Goal: Check status: Check status

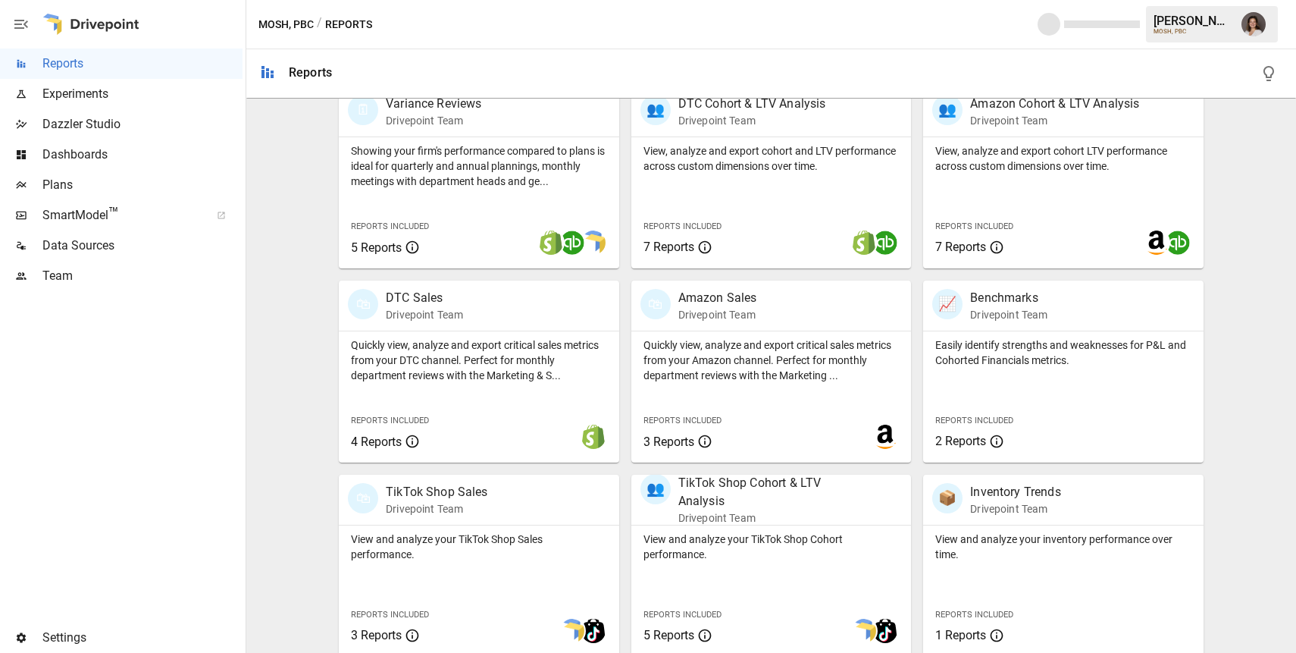
scroll to position [522, 0]
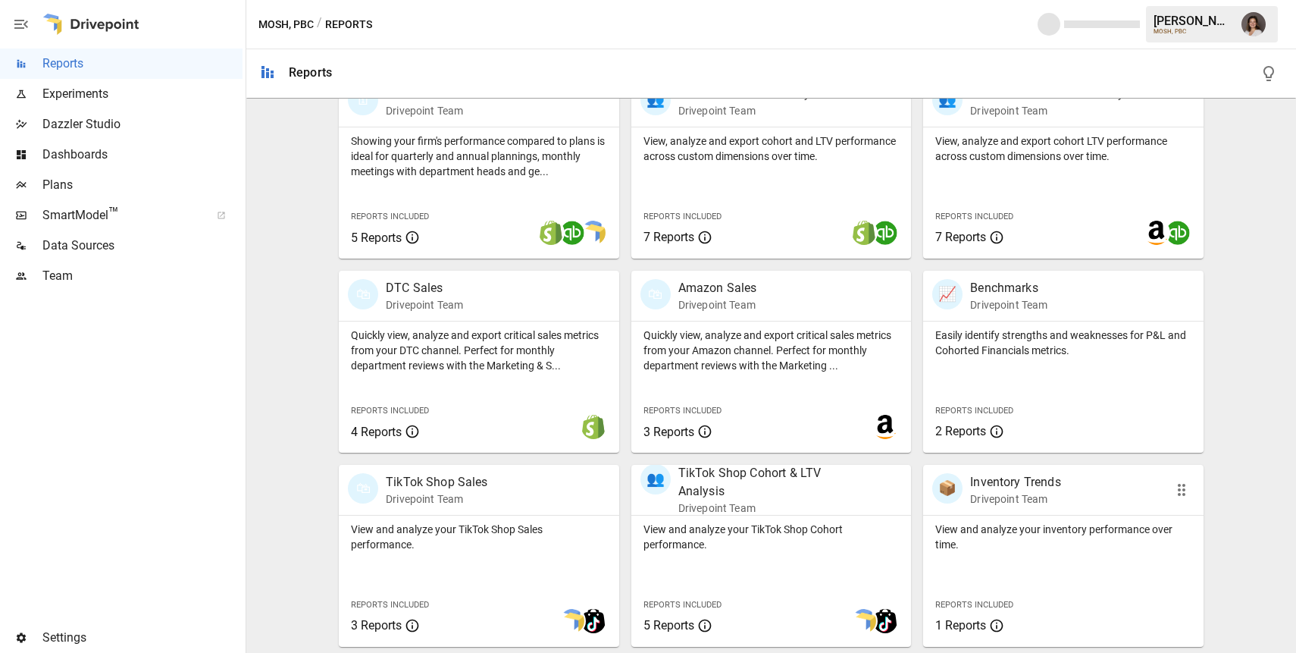
click at [1027, 571] on div "View and analyze your inventory performance over time. Reports Included 1 Repor…" at bounding box center [1063, 580] width 280 height 131
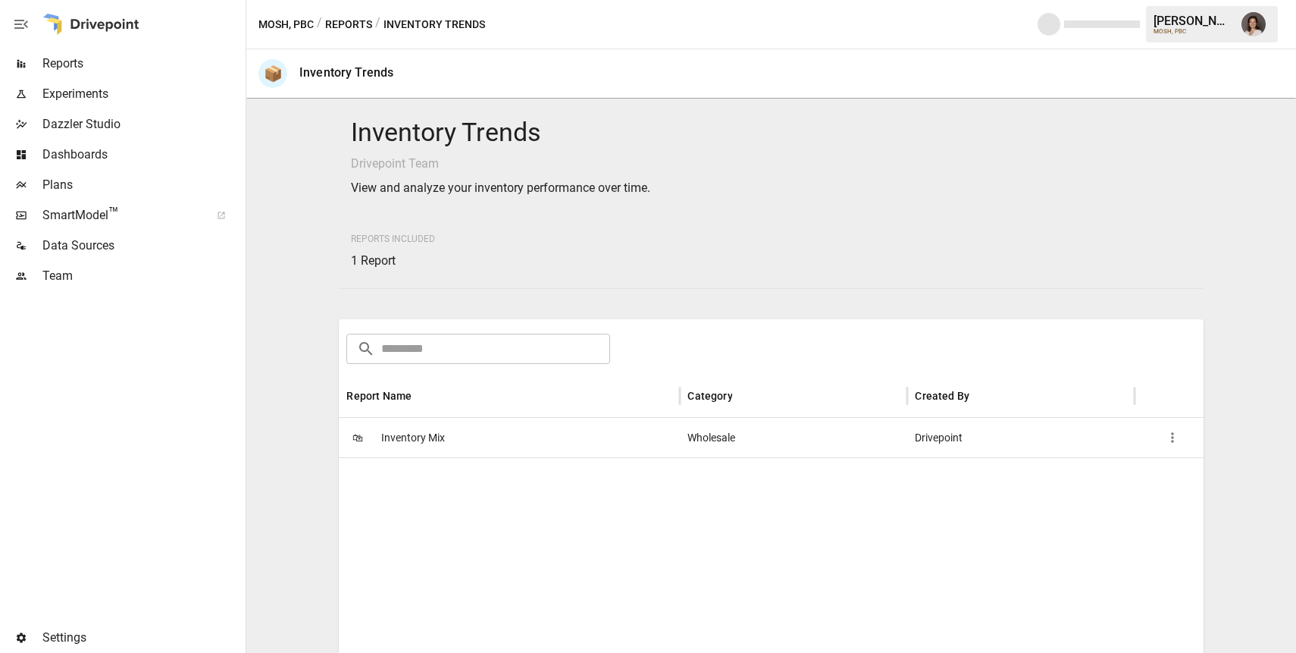
click at [417, 435] on span "Inventory Mix" at bounding box center [413, 437] width 64 height 39
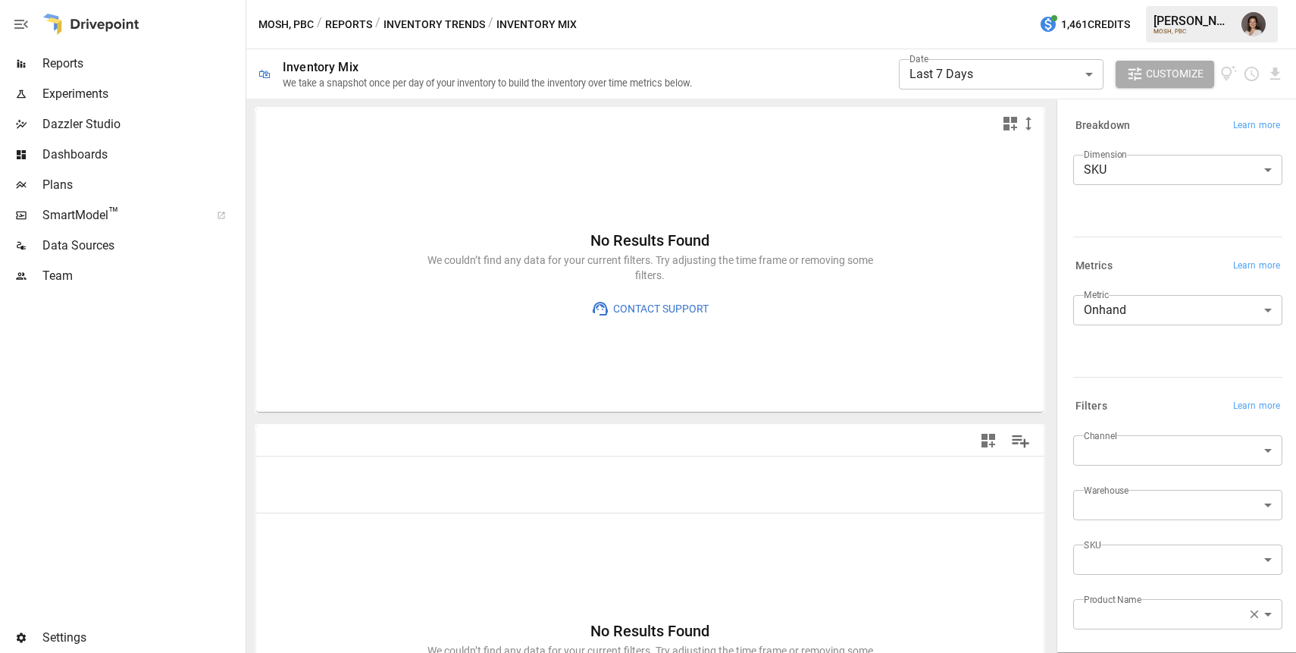
scroll to position [58, 0]
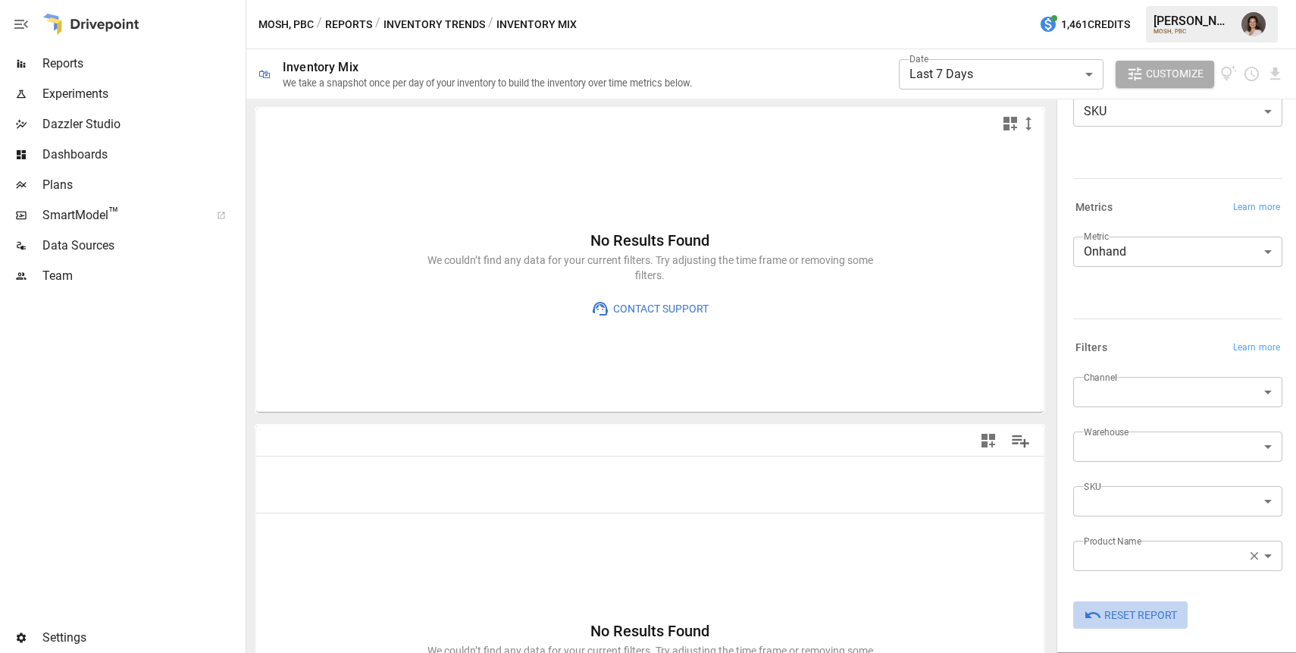
click at [1139, 613] on span "Reset Report" at bounding box center [1140, 615] width 73 height 19
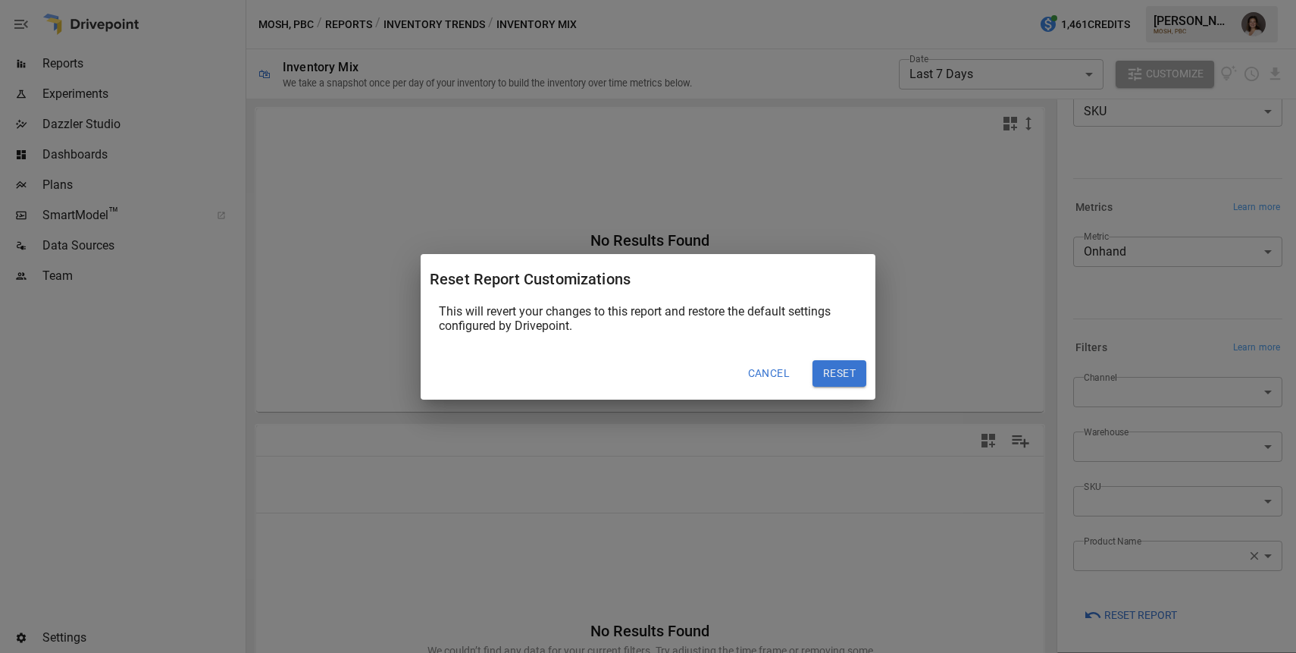
drag, startPoint x: 841, startPoint y: 371, endPoint x: 901, endPoint y: 392, distance: 63.3
click at [841, 372] on button "Reset" at bounding box center [840, 373] width 54 height 27
